Goal: Task Accomplishment & Management: Complete application form

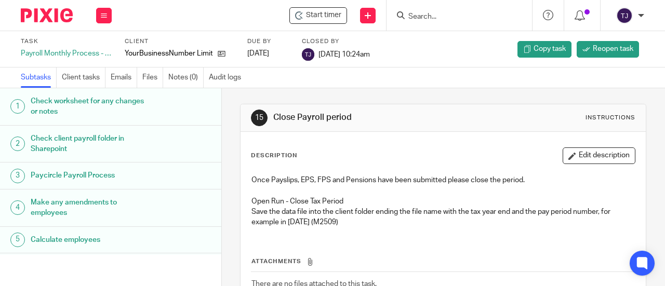
click at [433, 17] on input "Search" at bounding box center [454, 16] width 94 height 9
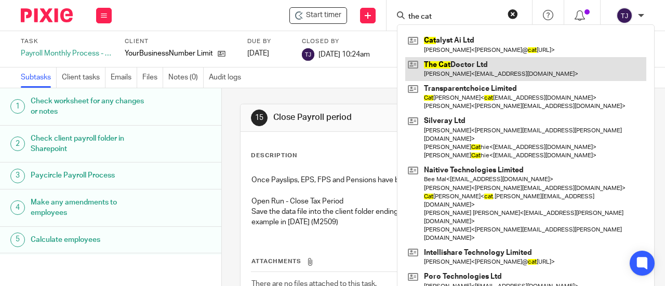
type input "the cat"
click at [430, 63] on link at bounding box center [525, 69] width 241 height 24
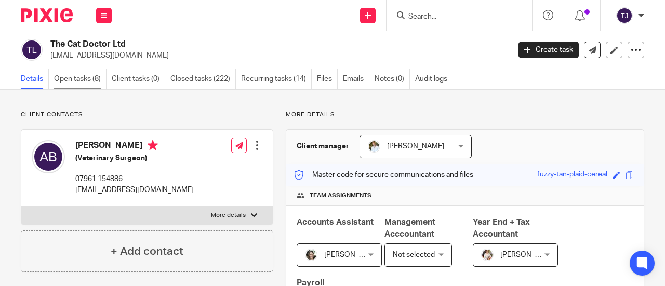
click at [87, 80] on link "Open tasks (8)" at bounding box center [80, 79] width 52 height 20
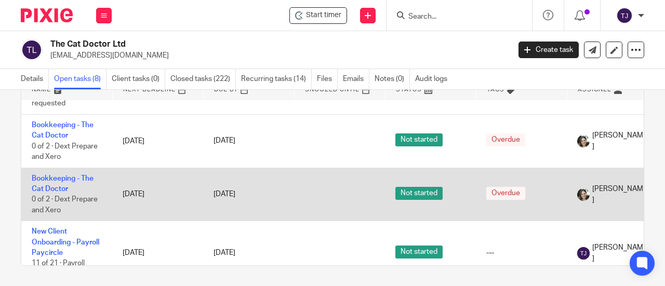
scroll to position [248, 0]
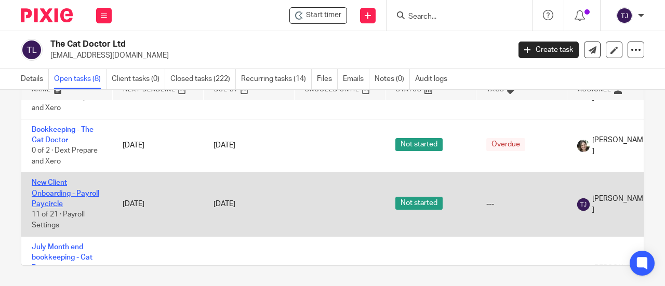
click at [60, 182] on link "New Client Onboarding - Payroll Paycircle" at bounding box center [66, 193] width 68 height 29
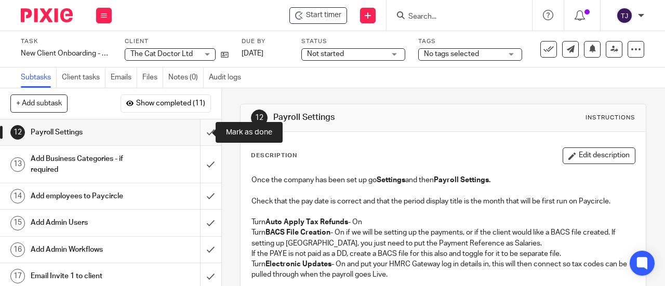
click at [201, 133] on input "submit" at bounding box center [110, 133] width 221 height 26
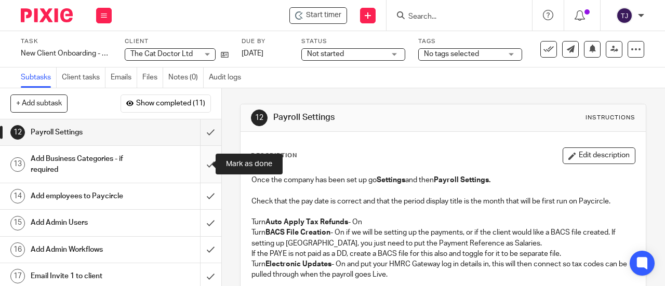
click at [200, 163] on input "submit" at bounding box center [110, 164] width 221 height 37
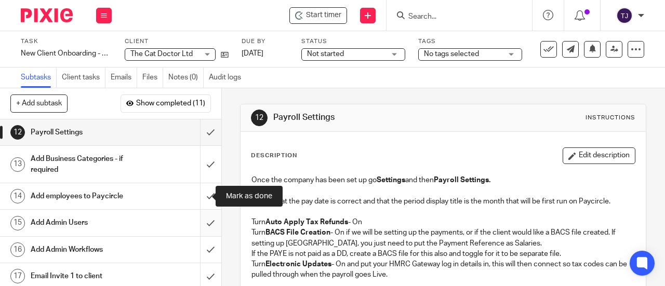
drag, startPoint x: 203, startPoint y: 194, endPoint x: 201, endPoint y: 216, distance: 22.4
click at [203, 199] on input "submit" at bounding box center [110, 196] width 221 height 26
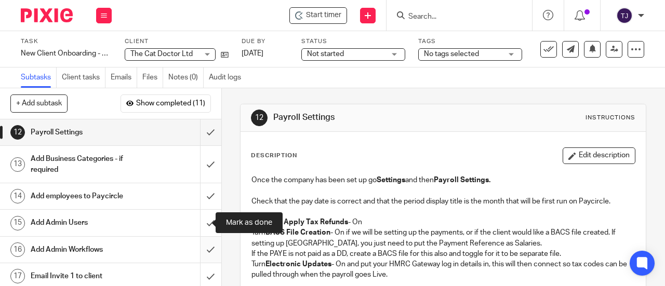
drag, startPoint x: 200, startPoint y: 225, endPoint x: 200, endPoint y: 242, distance: 16.6
click at [200, 230] on input "submit" at bounding box center [110, 223] width 221 height 26
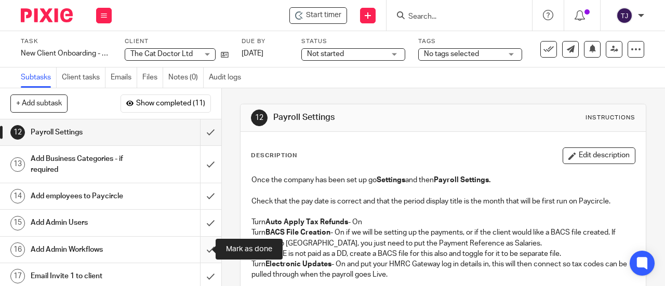
click at [200, 249] on input "submit" at bounding box center [110, 250] width 221 height 26
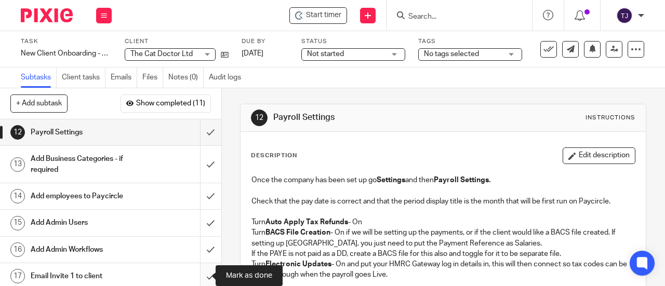
drag, startPoint x: 202, startPoint y: 276, endPoint x: 201, endPoint y: 268, distance: 8.4
click at [201, 277] on input "submit" at bounding box center [110, 276] width 221 height 26
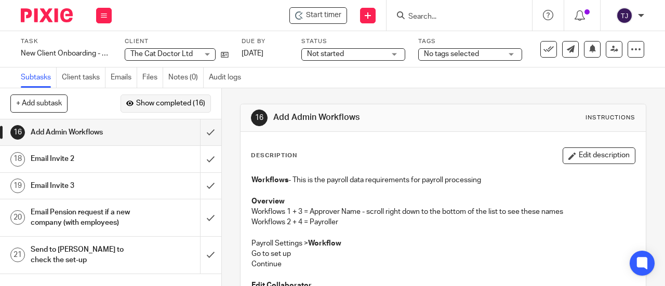
click at [165, 104] on span "Show completed (16)" at bounding box center [170, 104] width 69 height 8
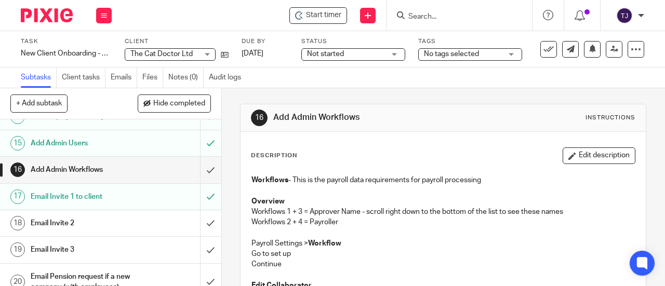
scroll to position [468, 0]
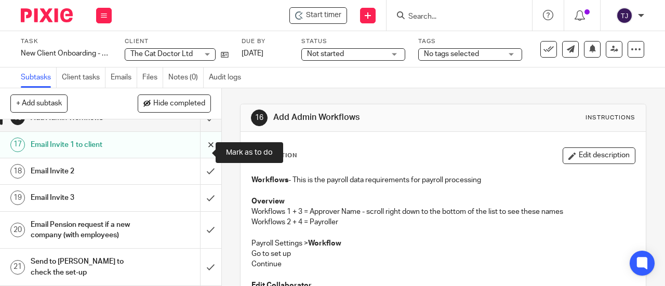
click at [199, 154] on input "submit" at bounding box center [110, 145] width 221 height 26
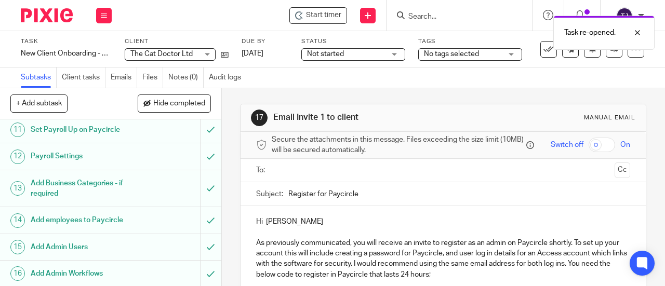
scroll to position [416, 0]
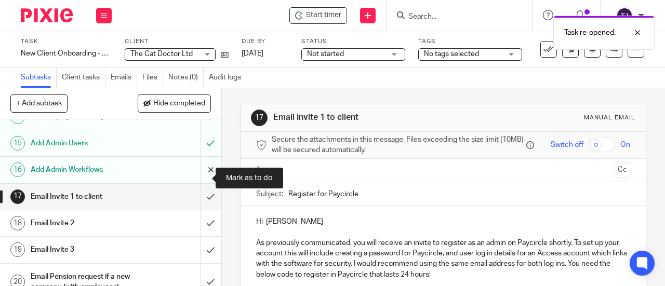
click at [200, 177] on input "submit" at bounding box center [110, 170] width 221 height 26
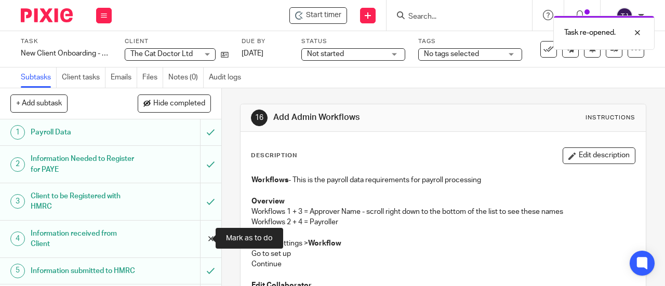
click at [202, 238] on input "submit" at bounding box center [110, 239] width 221 height 37
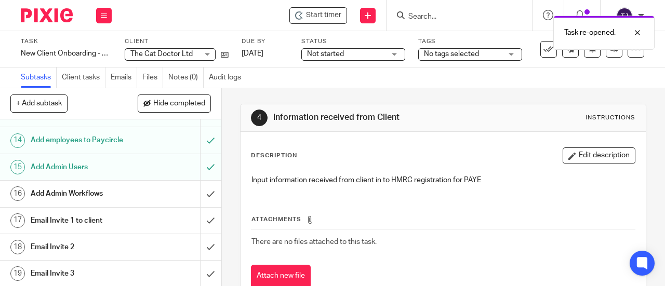
scroll to position [364, 0]
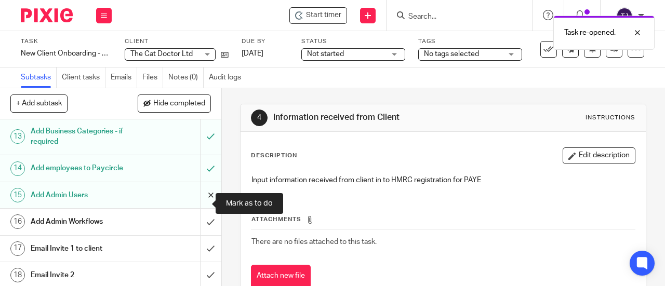
click at [199, 203] on input "submit" at bounding box center [110, 195] width 221 height 26
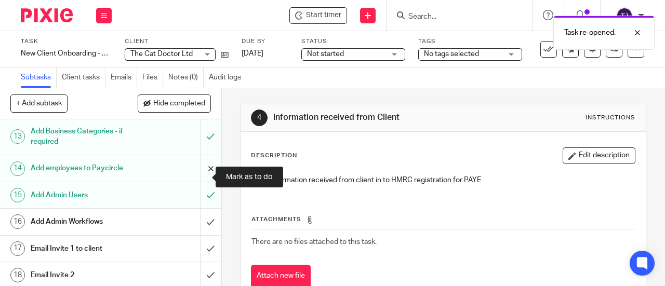
drag, startPoint x: 200, startPoint y: 179, endPoint x: 199, endPoint y: 172, distance: 7.3
click at [200, 178] on input "submit" at bounding box center [110, 168] width 221 height 26
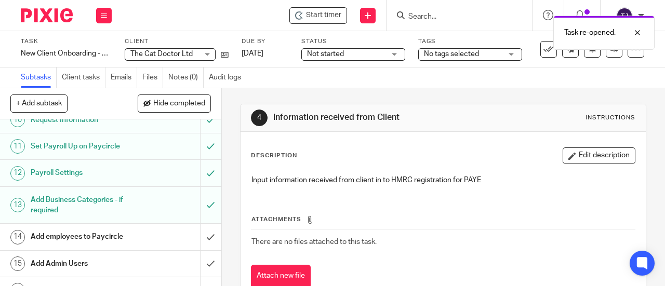
scroll to position [312, 0]
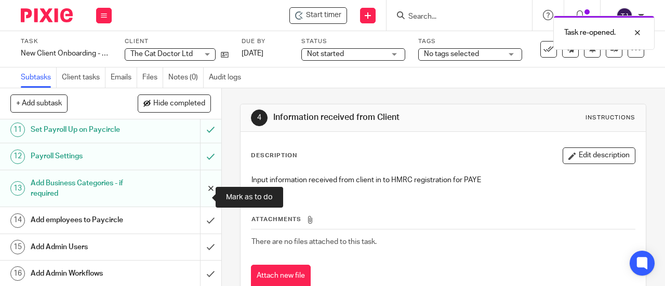
click at [200, 196] on input "submit" at bounding box center [110, 188] width 221 height 37
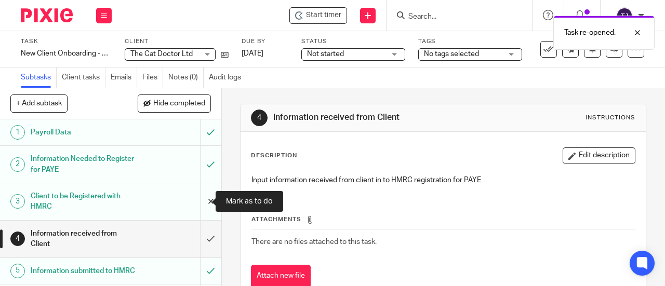
click at [200, 201] on input "submit" at bounding box center [110, 201] width 221 height 37
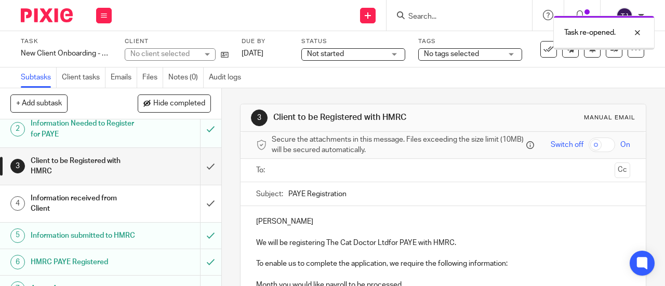
scroll to position [52, 0]
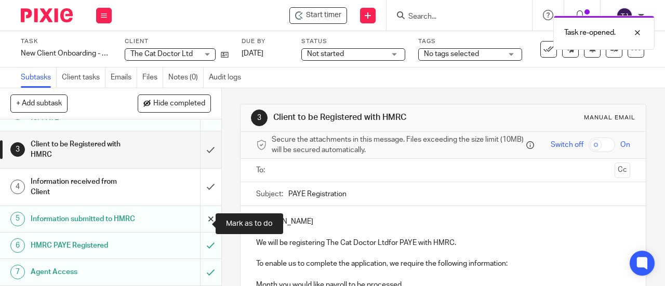
click at [198, 224] on input "submit" at bounding box center [110, 219] width 221 height 26
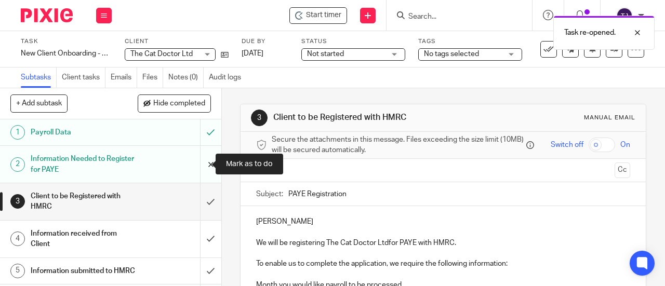
click at [200, 164] on input "submit" at bounding box center [110, 164] width 221 height 37
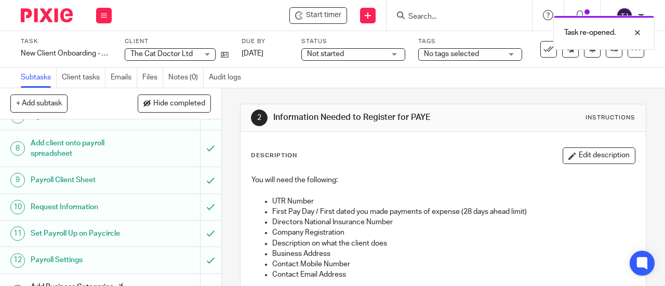
scroll to position [312, 0]
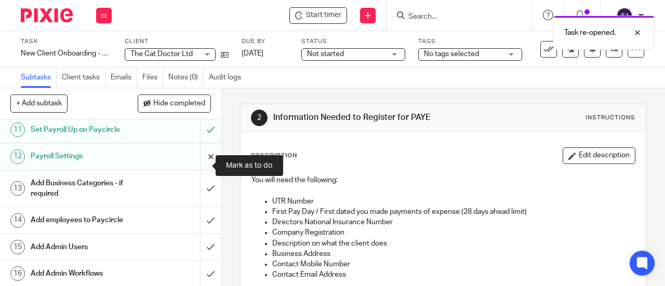
click at [199, 163] on input "submit" at bounding box center [110, 156] width 221 height 26
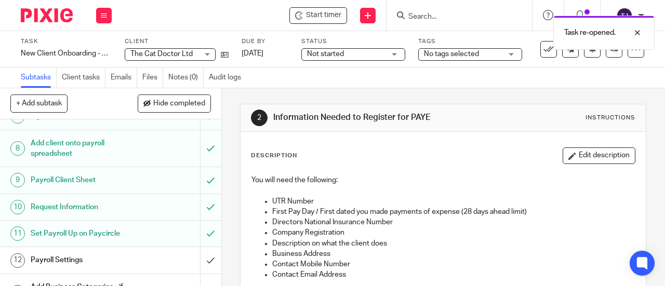
scroll to position [260, 0]
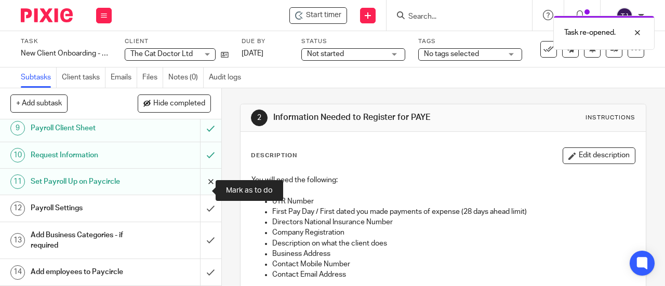
click at [200, 191] on input "submit" at bounding box center [110, 182] width 221 height 26
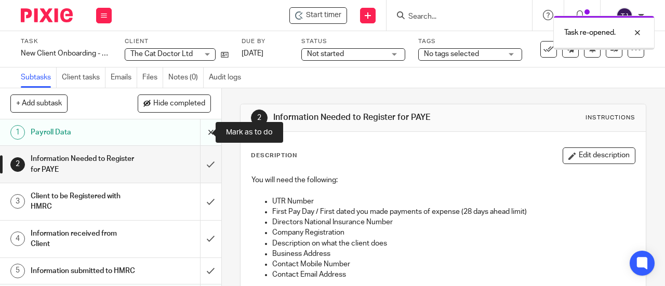
click at [200, 134] on input "submit" at bounding box center [110, 133] width 221 height 26
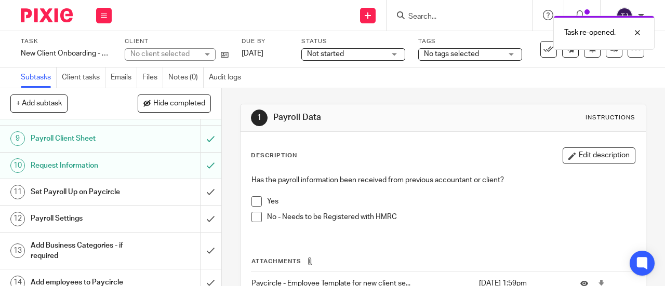
scroll to position [208, 0]
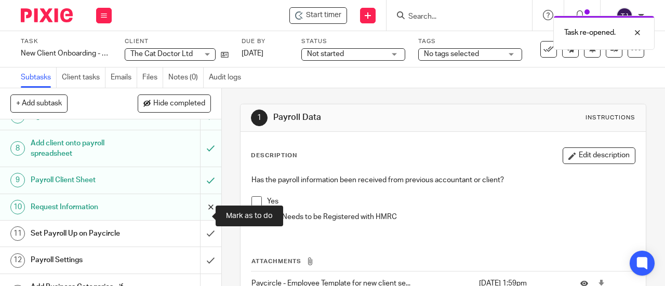
click at [201, 215] on input "submit" at bounding box center [110, 207] width 221 height 26
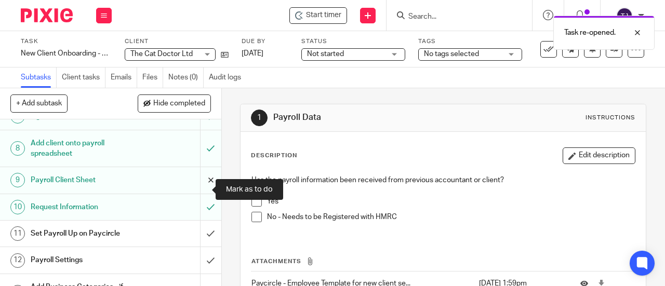
click at [197, 189] on input "submit" at bounding box center [110, 180] width 221 height 26
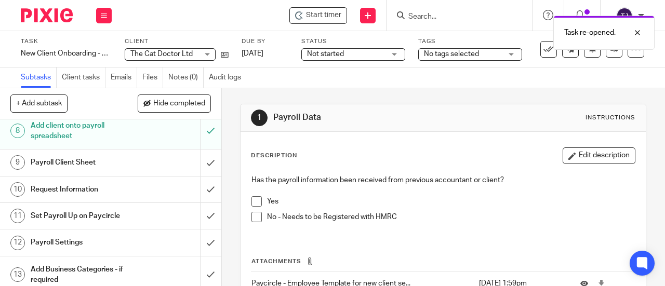
scroll to position [174, 0]
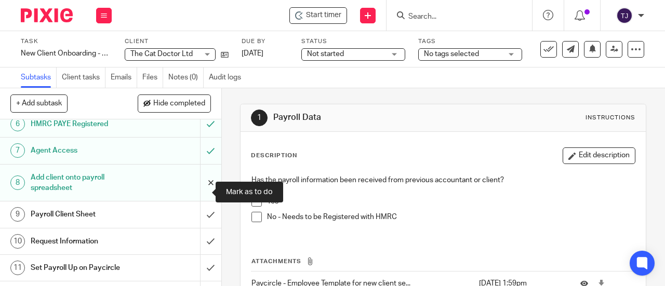
click at [199, 192] on input "submit" at bounding box center [110, 183] width 221 height 37
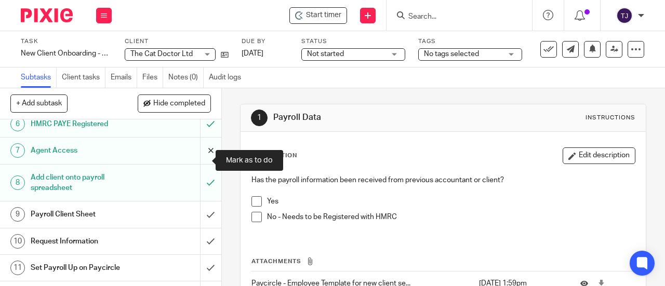
click at [199, 162] on input "submit" at bounding box center [110, 151] width 221 height 26
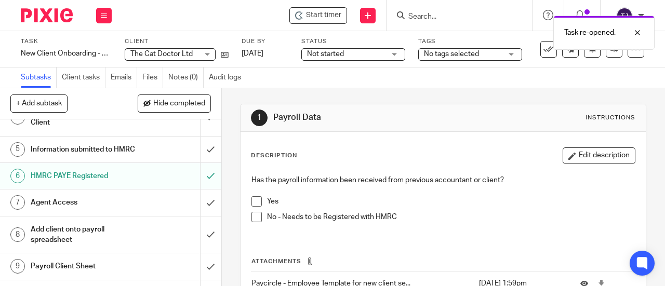
scroll to position [70, 0]
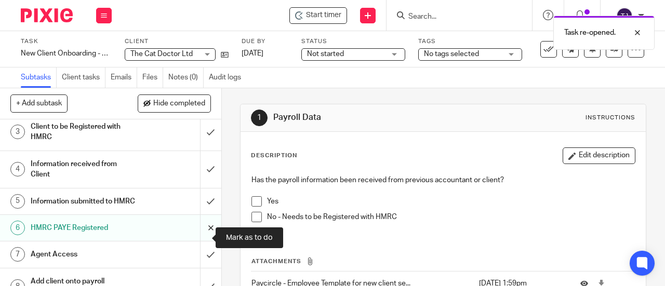
click at [201, 237] on input "submit" at bounding box center [110, 228] width 221 height 26
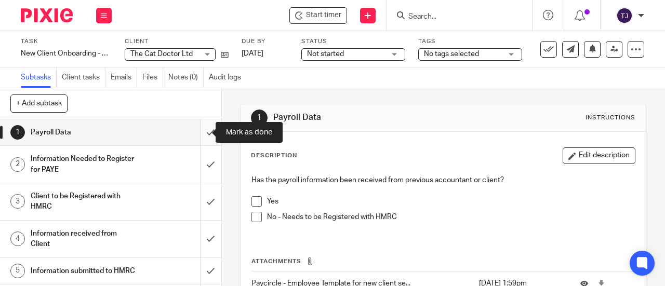
click at [199, 134] on input "submit" at bounding box center [110, 133] width 221 height 26
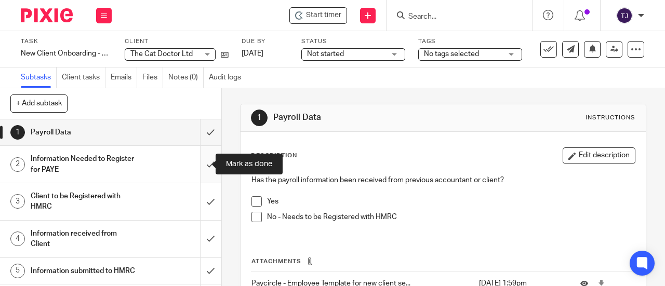
click at [196, 166] on input "submit" at bounding box center [110, 164] width 221 height 37
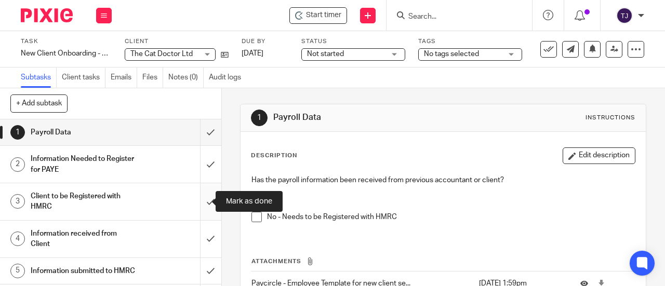
click at [200, 204] on input "submit" at bounding box center [110, 201] width 221 height 37
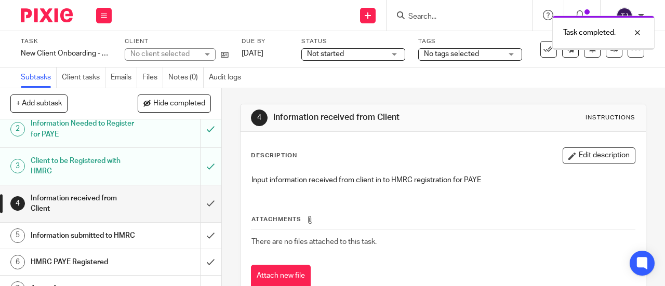
scroll to position [52, 0]
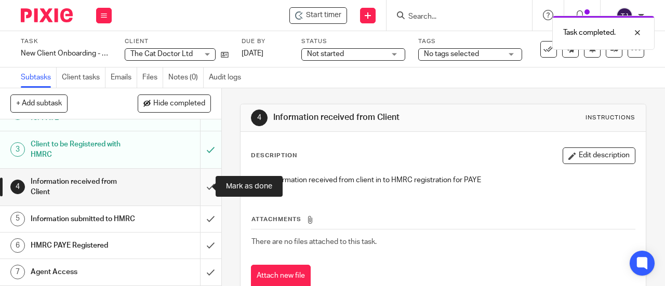
click at [200, 184] on input "submit" at bounding box center [110, 187] width 221 height 37
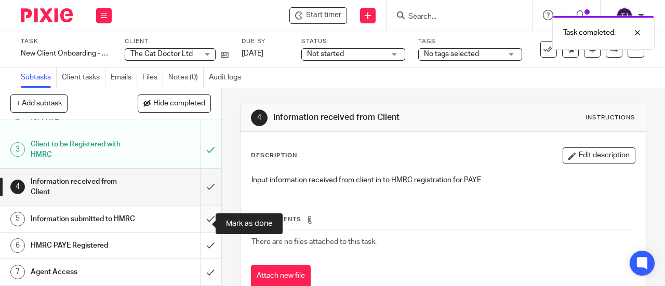
click at [202, 223] on input "submit" at bounding box center [110, 219] width 221 height 26
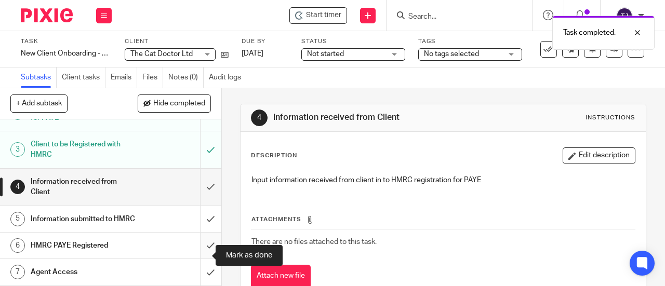
click at [197, 257] on input "submit" at bounding box center [110, 246] width 221 height 26
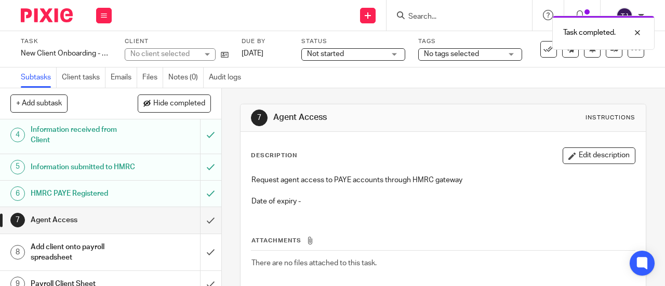
scroll to position [156, 0]
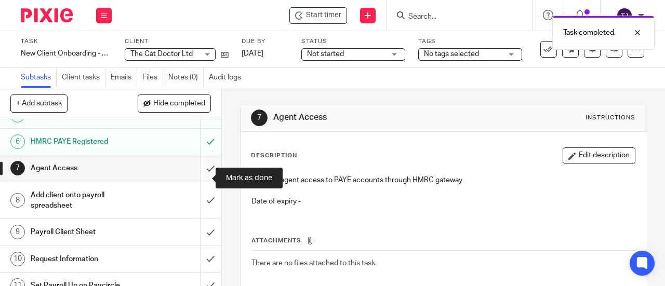
click at [199, 179] on input "submit" at bounding box center [110, 168] width 221 height 26
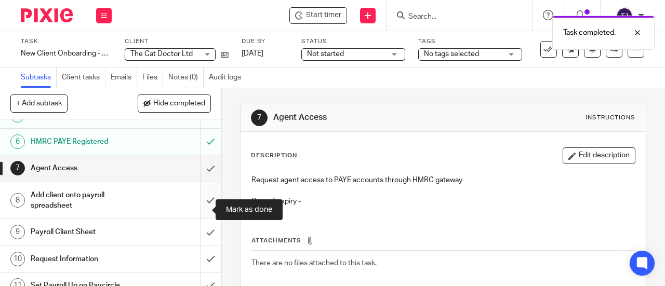
click at [199, 212] on input "submit" at bounding box center [110, 200] width 221 height 37
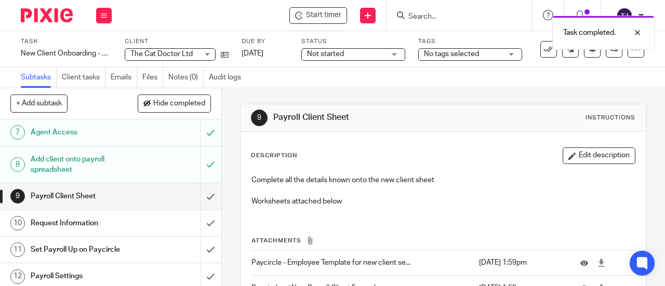
scroll to position [208, 0]
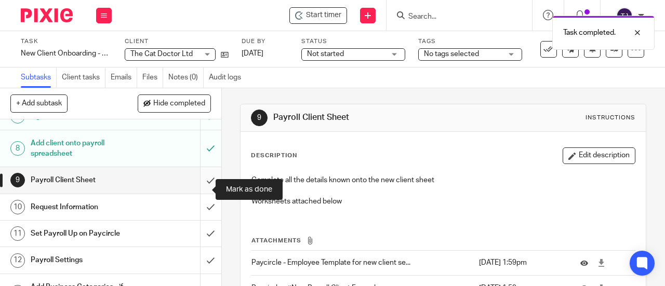
click at [200, 190] on input "submit" at bounding box center [110, 180] width 221 height 26
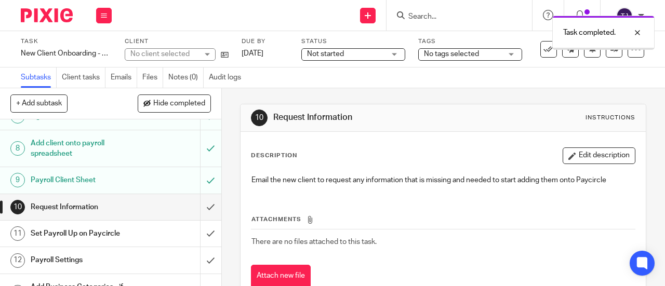
scroll to position [260, 0]
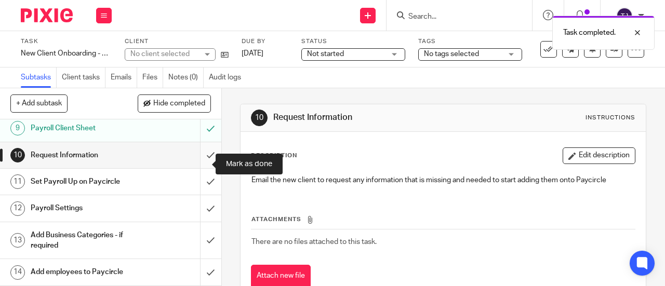
click at [197, 167] on input "submit" at bounding box center [110, 155] width 221 height 26
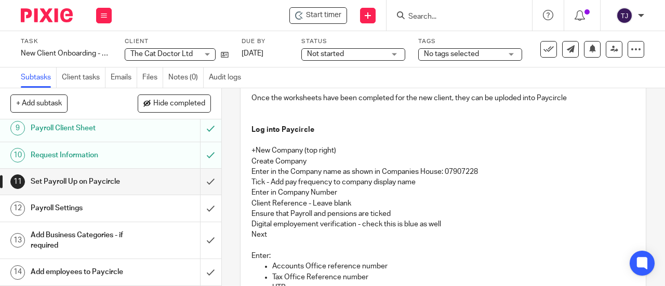
scroll to position [104, 0]
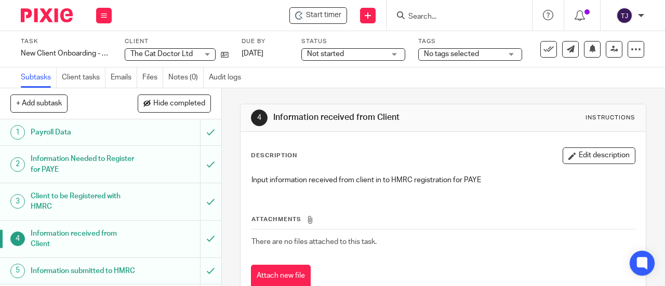
click at [446, 18] on input "Search" at bounding box center [454, 16] width 94 height 9
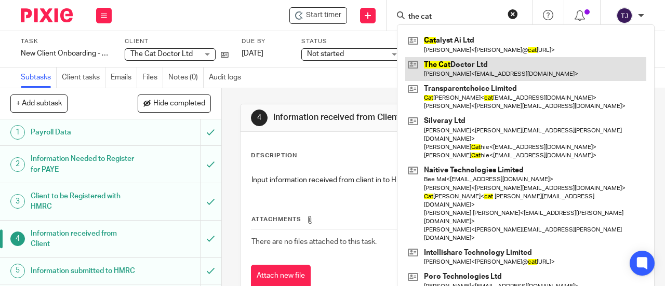
type input "the cat"
click at [456, 61] on link at bounding box center [525, 69] width 241 height 24
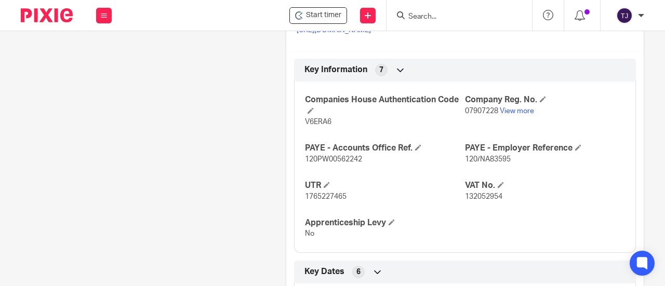
scroll to position [468, 0]
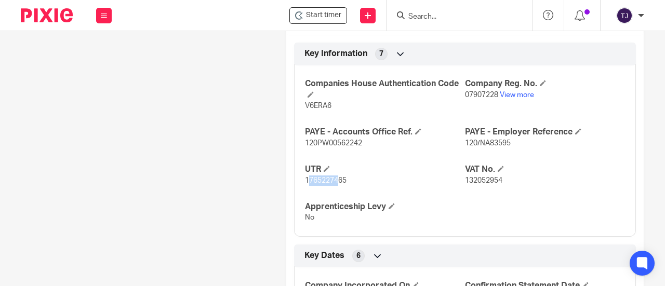
drag, startPoint x: 303, startPoint y: 189, endPoint x: 322, endPoint y: 192, distance: 19.0
click at [331, 184] on span "1765227465" at bounding box center [326, 180] width 42 height 7
click at [321, 196] on div "Companies House Authentication Code V6ERA6 Company Reg. No. 07907228 View more …" at bounding box center [465, 147] width 342 height 179
drag, startPoint x: 303, startPoint y: 189, endPoint x: 328, endPoint y: 191, distance: 24.5
click at [328, 184] on span "1765227465" at bounding box center [326, 180] width 42 height 7
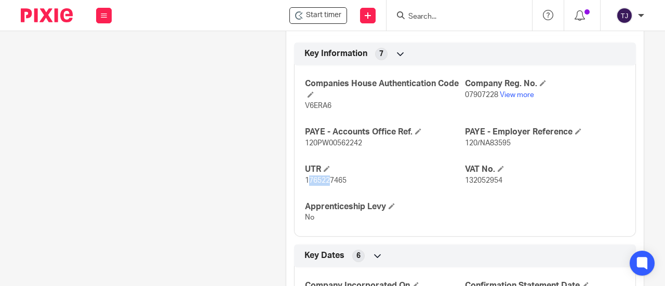
drag, startPoint x: 314, startPoint y: 199, endPoint x: 306, endPoint y: 196, distance: 8.9
click at [313, 199] on div "Companies House Authentication Code V6ERA6 Company Reg. No. 07907228 View more …" at bounding box center [465, 147] width 342 height 179
drag, startPoint x: 299, startPoint y: 191, endPoint x: 334, endPoint y: 189, distance: 34.4
click at [345, 189] on div "Companies House Authentication Code V6ERA6 Company Reg. No. 07907228 View more …" at bounding box center [465, 147] width 342 height 179
copy span "1765227465"
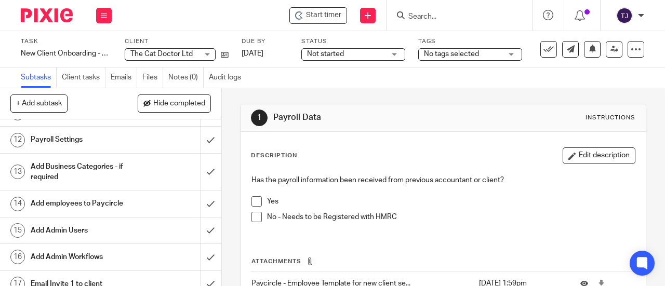
scroll to position [312, 0]
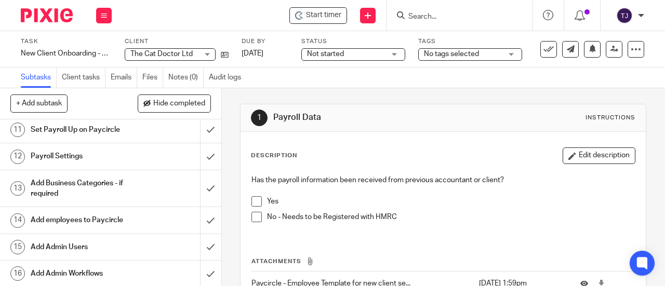
click at [122, 138] on h1 "Set Payroll Up on Paycircle" at bounding box center [84, 130] width 106 height 16
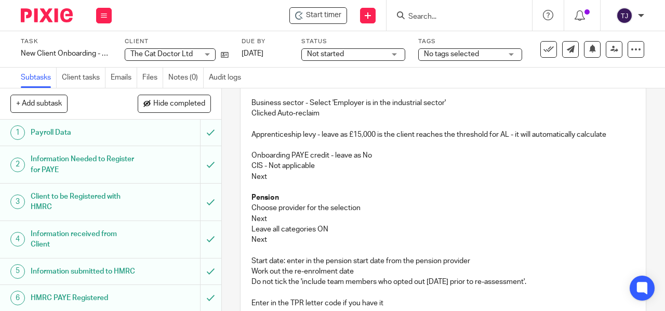
scroll to position [467, 0]
